Goal: Information Seeking & Learning: Understand process/instructions

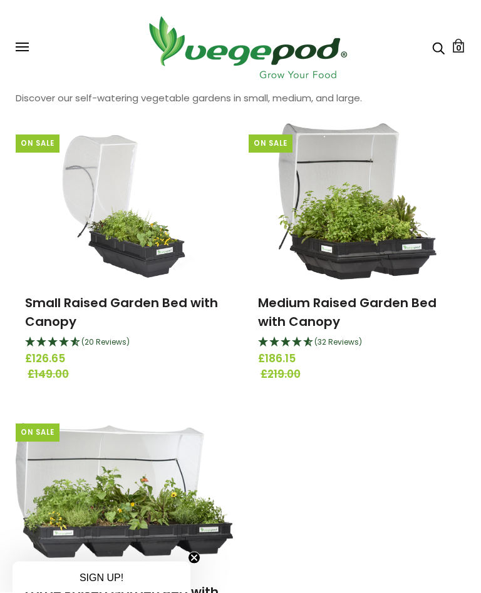
scroll to position [88, 0]
click at [197, 564] on circle "Close teaser" at bounding box center [194, 559] width 12 height 12
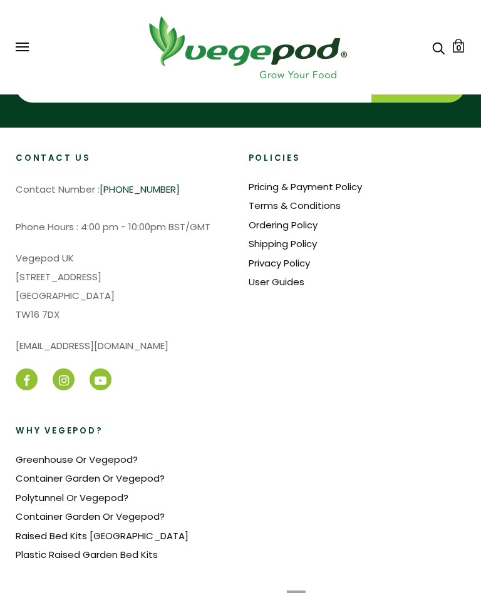
scroll to position [913, 0]
click at [88, 579] on div "Contact Us Contact Number : [PHONE_NUMBER] Phone Hours : 4:00 pm - 10:00pm BST/…" at bounding box center [232, 373] width 465 height 441
click at [57, 533] on link "Raised Bed Kits [GEOGRAPHIC_DATA]" at bounding box center [102, 536] width 173 height 13
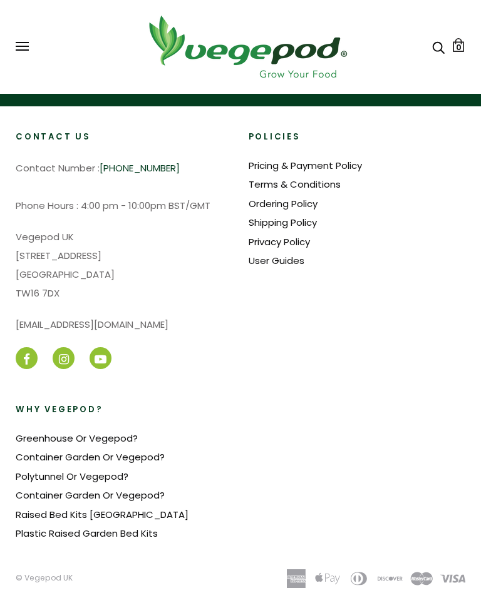
click at [19, 51] on button at bounding box center [22, 47] width 13 height 9
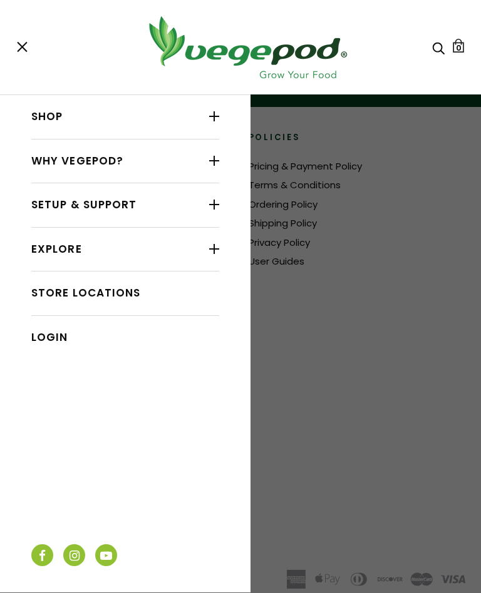
click at [118, 204] on link "Setup & Support" at bounding box center [125, 205] width 188 height 24
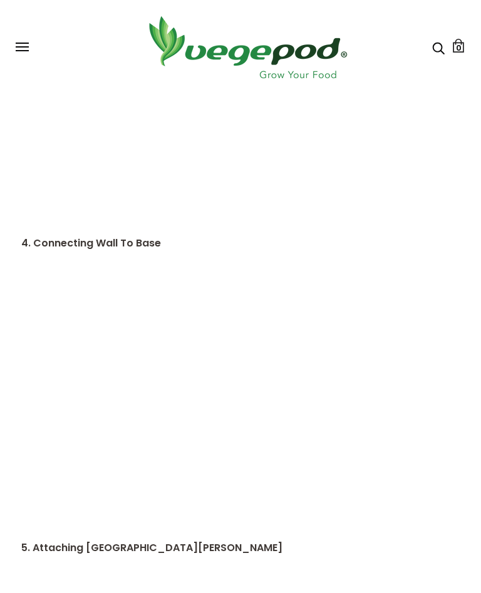
scroll to position [1168, 0]
